Goal: Task Accomplishment & Management: Manage account settings

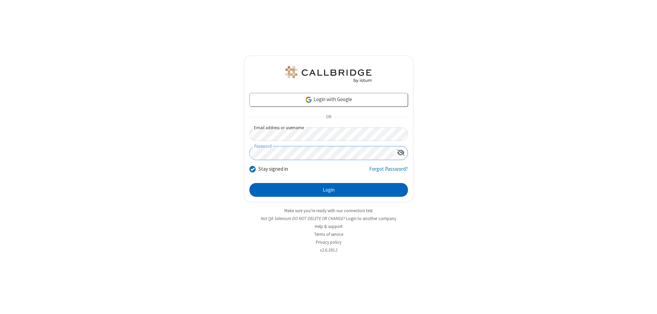
click at [329, 190] on button "Login" at bounding box center [329, 190] width 158 height 14
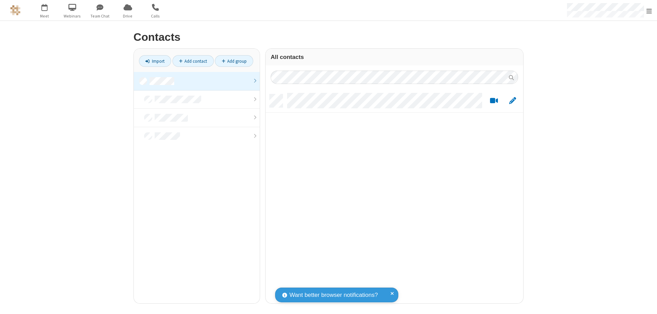
scroll to position [209, 253]
click at [197, 81] on link at bounding box center [197, 81] width 126 height 18
click at [193, 61] on link "Add contact" at bounding box center [192, 61] width 41 height 12
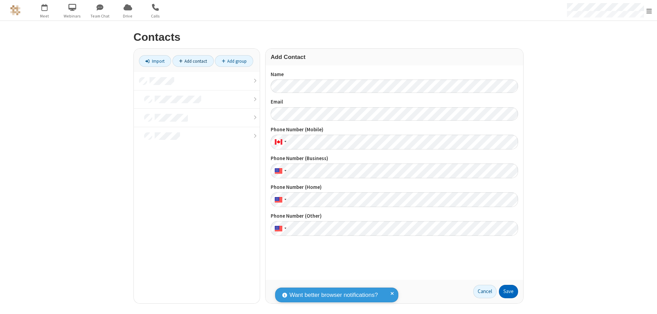
click at [509, 291] on button "Save" at bounding box center [508, 291] width 19 height 14
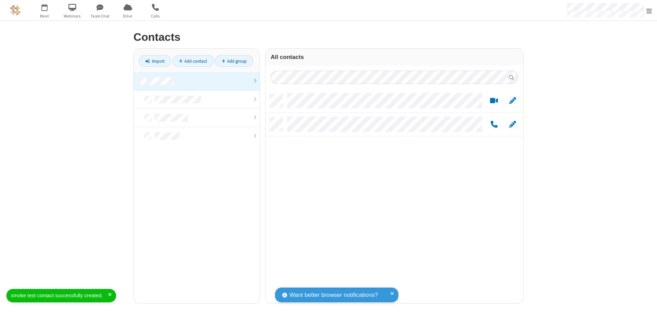
scroll to position [209, 253]
click at [193, 61] on link "Add contact" at bounding box center [192, 61] width 41 height 12
